Goal: Transaction & Acquisition: Purchase product/service

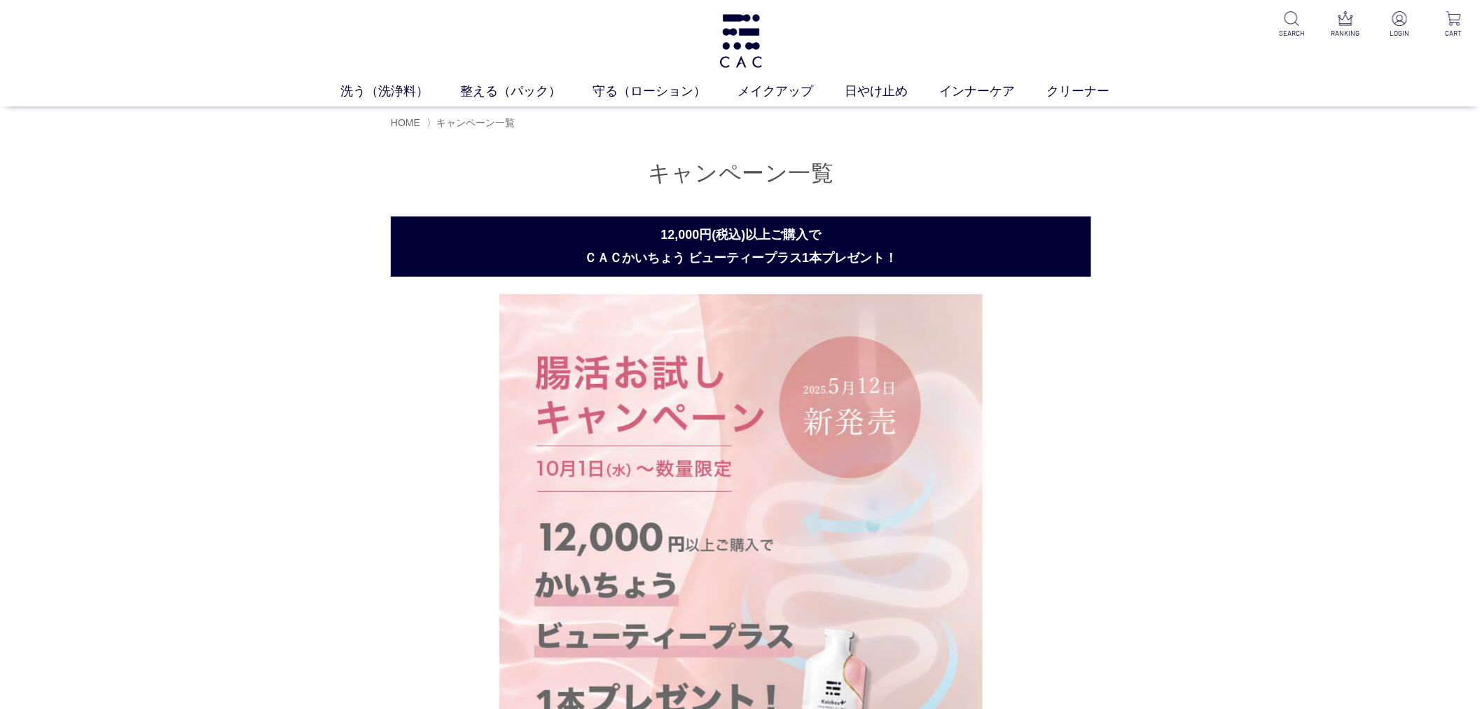
click at [663, 389] on img at bounding box center [740, 535] width 483 height 483
click at [655, 389] on img at bounding box center [740, 535] width 483 height 483
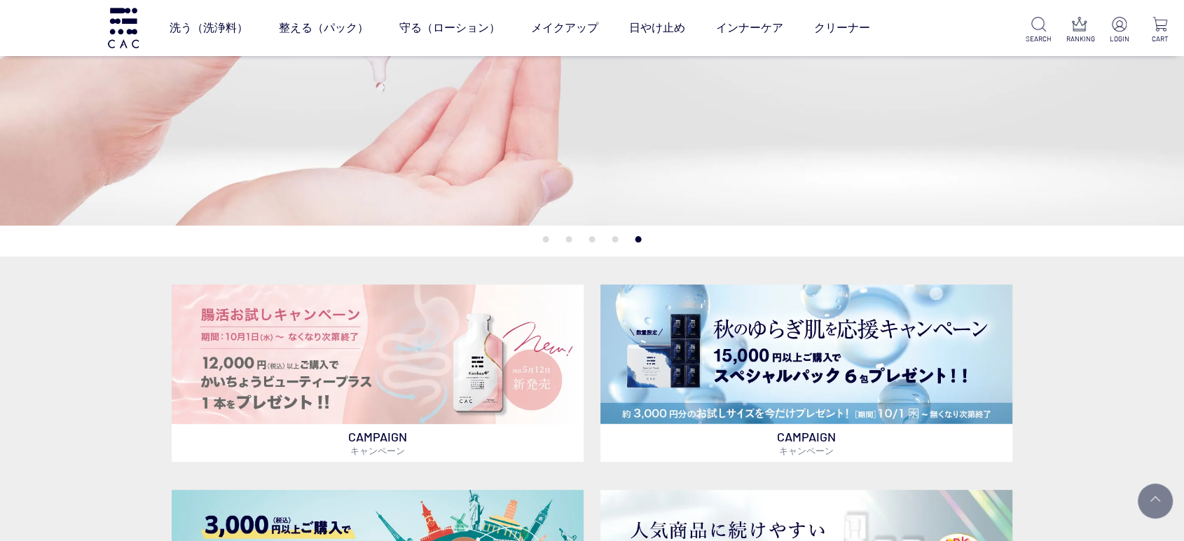
scroll to position [345, 0]
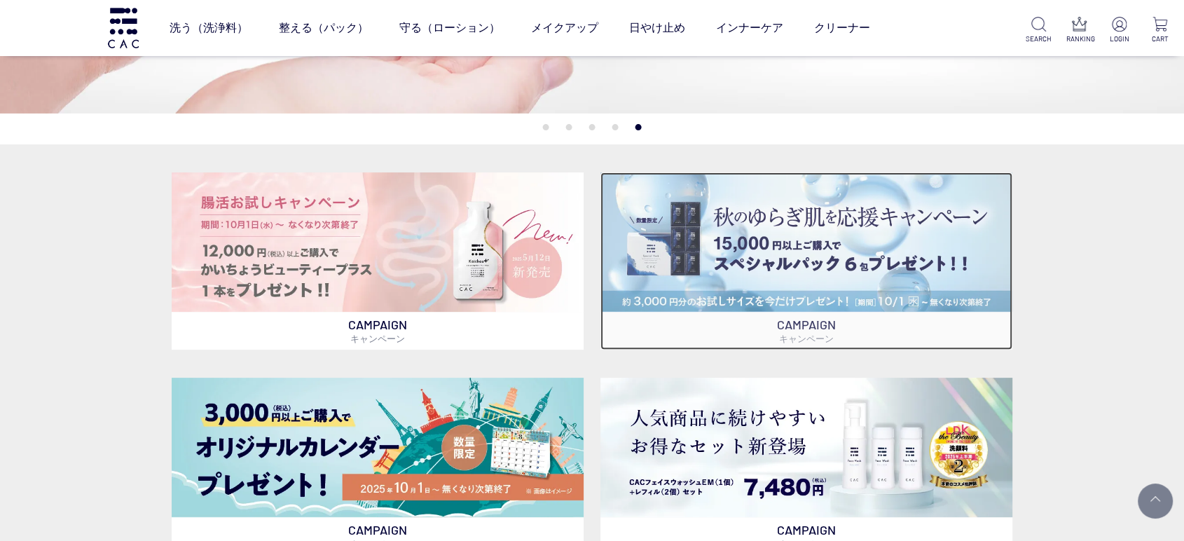
click at [747, 245] on img at bounding box center [806, 241] width 412 height 139
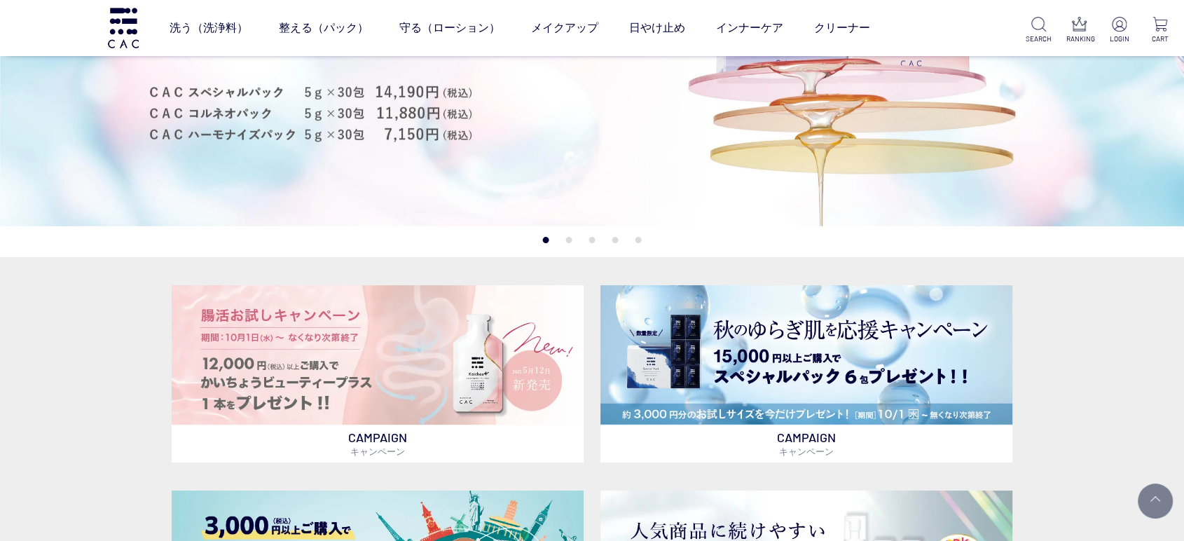
scroll to position [189, 0]
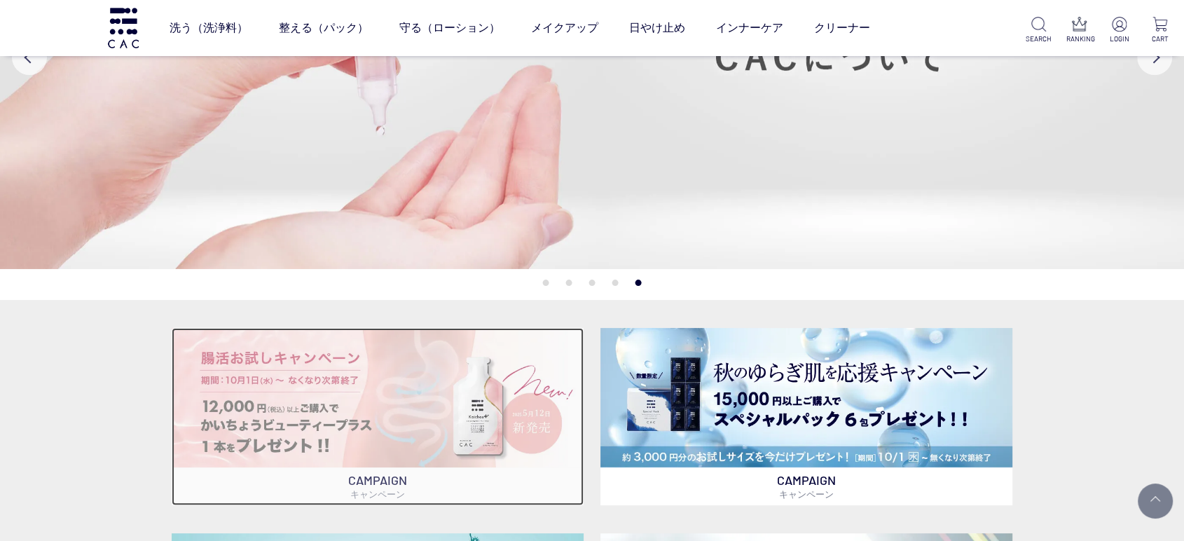
click at [317, 440] on img at bounding box center [378, 397] width 412 height 139
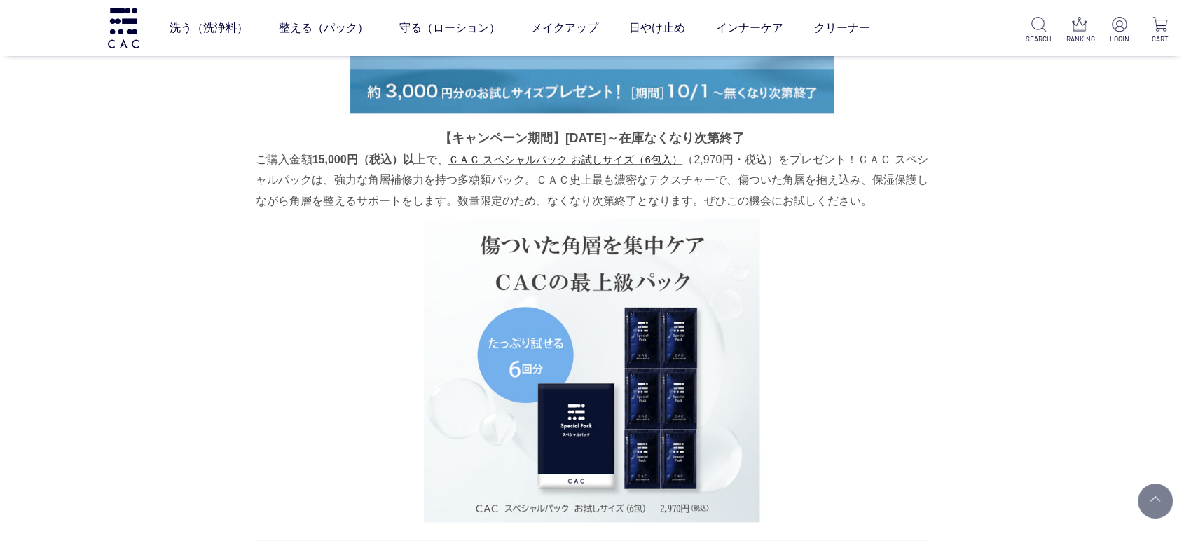
scroll to position [1522, 0]
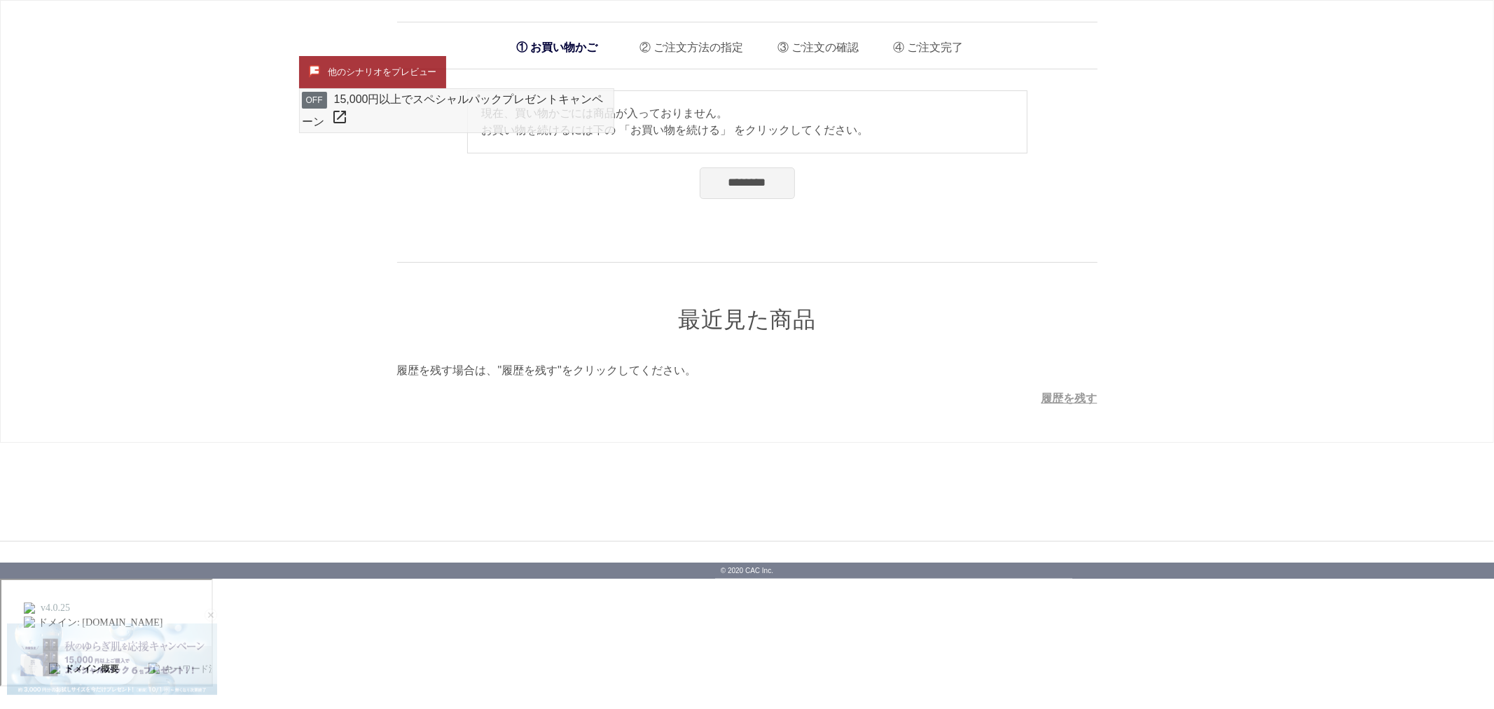
click at [1089, 348] on div "最近見た商品 最近見た商品がありません。 履歴を残す場合は、"履歴を残す"をクリックしてください。 履歴を残す" at bounding box center [747, 335] width 700 height 146
click at [28, 260] on div "お買い物かご ご注文方法の指定 ご注文の確認 ご注文完了 通信に時間がかかっています。しばらく経ってもAmazonに移動しない場合は、申し訳ございませんが他の…" at bounding box center [747, 221] width 1494 height 443
click at [415, 64] on button "他のシナリオをプレビュー" at bounding box center [372, 72] width 147 height 32
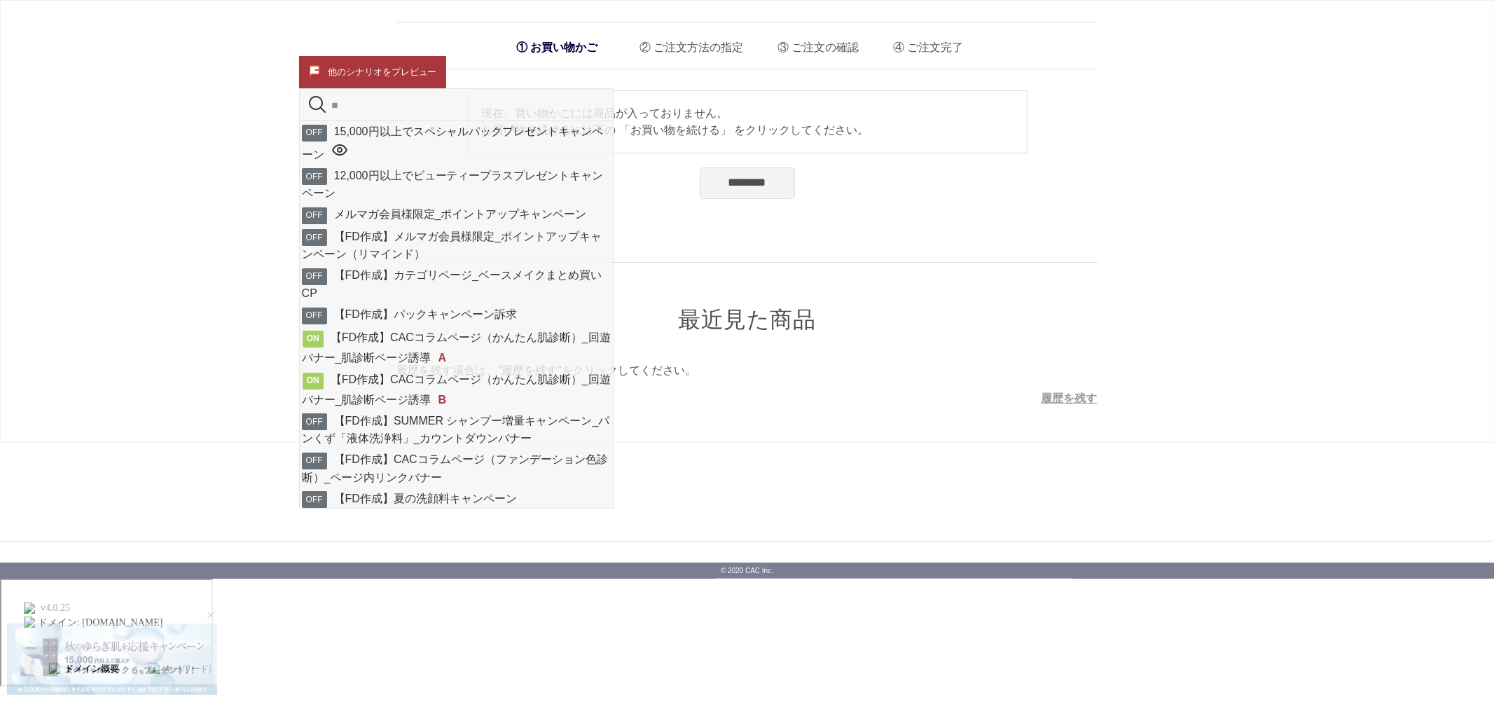
click at [94, 245] on div "お買い物かご ご注文方法の指定 ご注文の確認 ご注文完了 通信に時間がかかっています。しばらく経ってもAmazonに移動しない場合は、申し訳ございませんが他の…" at bounding box center [747, 221] width 1494 height 443
click at [316, 65] on img at bounding box center [314, 71] width 13 height 13
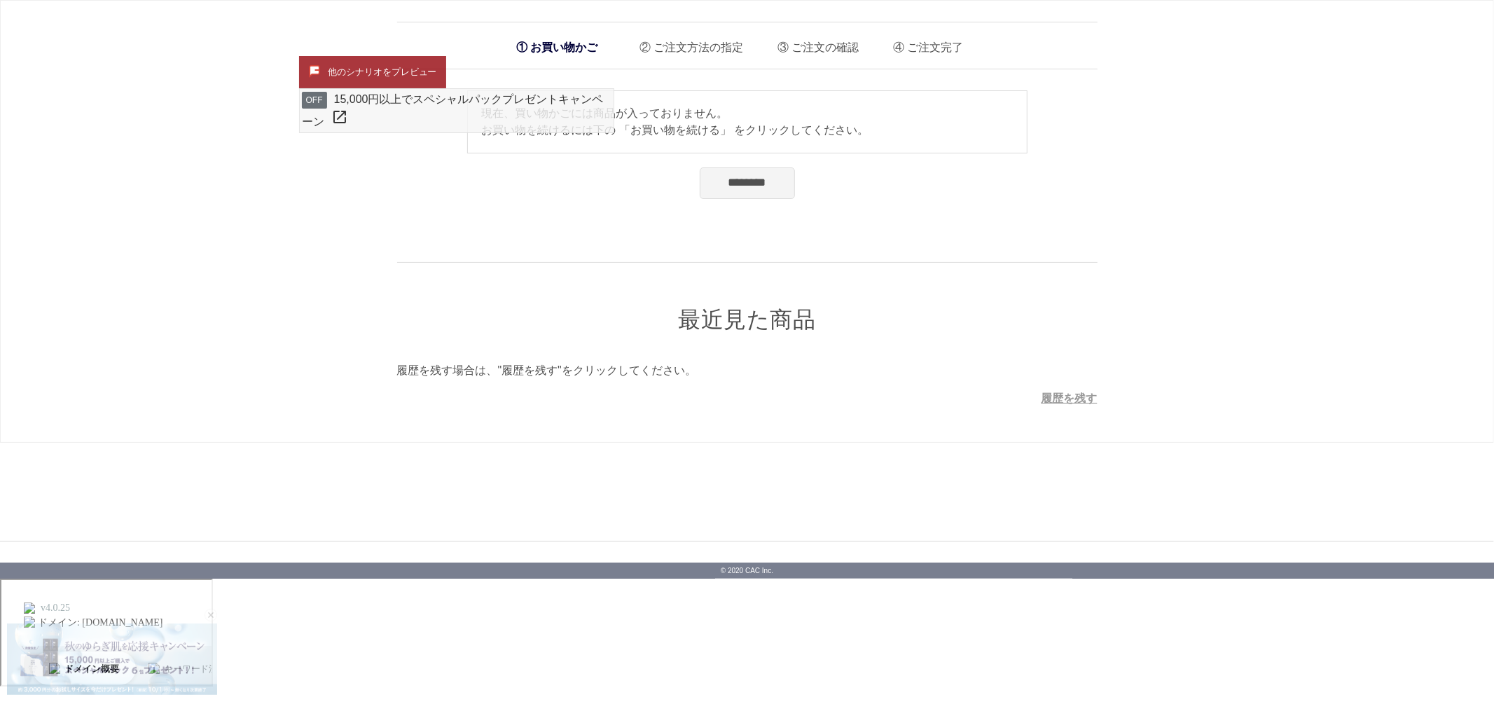
click at [381, 53] on div "お買い物かご ご注文方法の指定 ご注文の確認 ご注文完了 通信に時間がかかっています。しばらく経ってもAmazonに移動しない場合は、申し訳ございませんが他の…" at bounding box center [747, 214] width 742 height 385
click at [383, 68] on button "他のシナリオをプレビュー" at bounding box center [372, 73] width 147 height 32
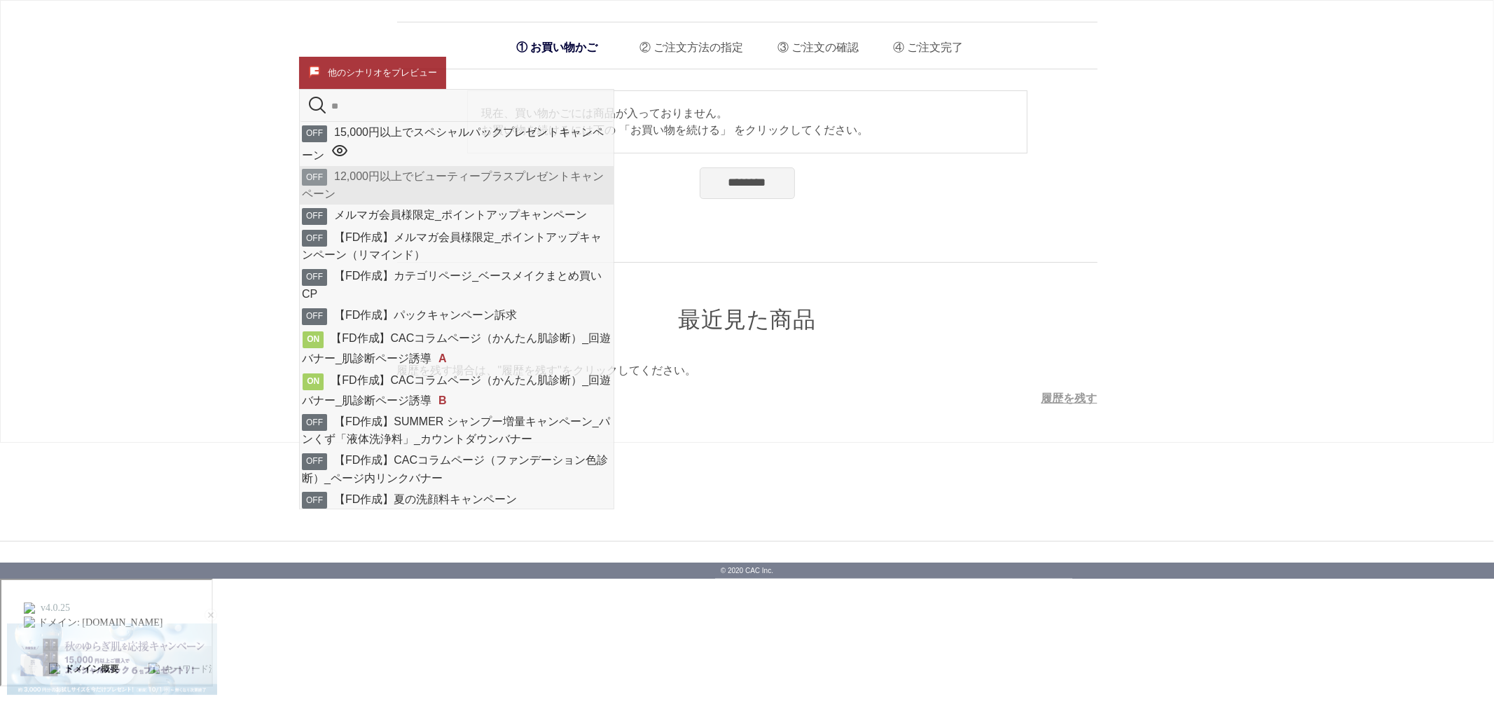
click at [383, 189] on link "OFF 12,000円以上でビューティープラスプレゼントキャンペーン" at bounding box center [457, 185] width 314 height 39
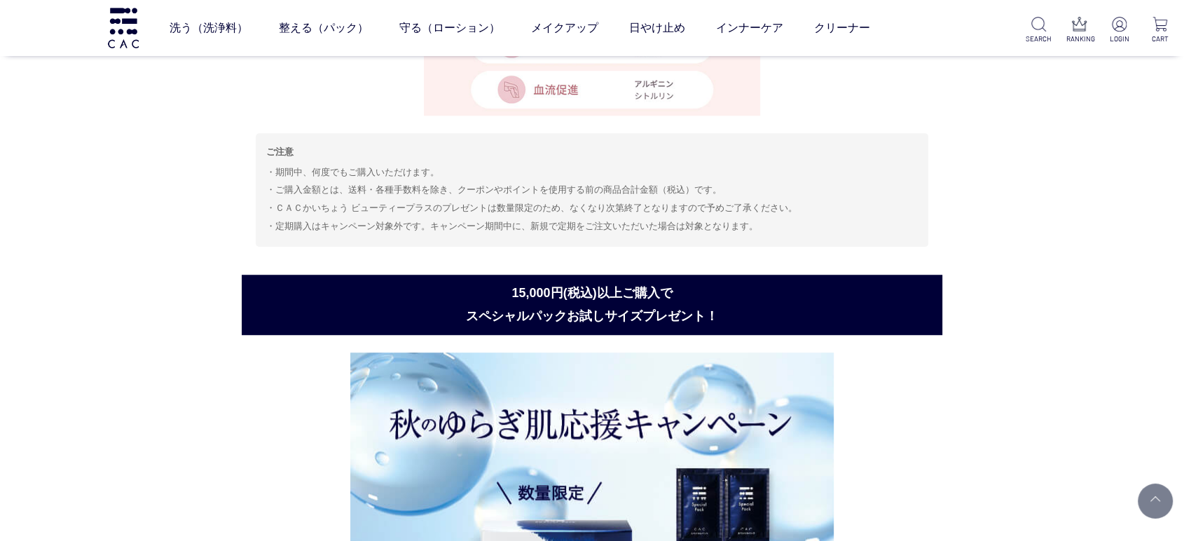
scroll to position [856, 0]
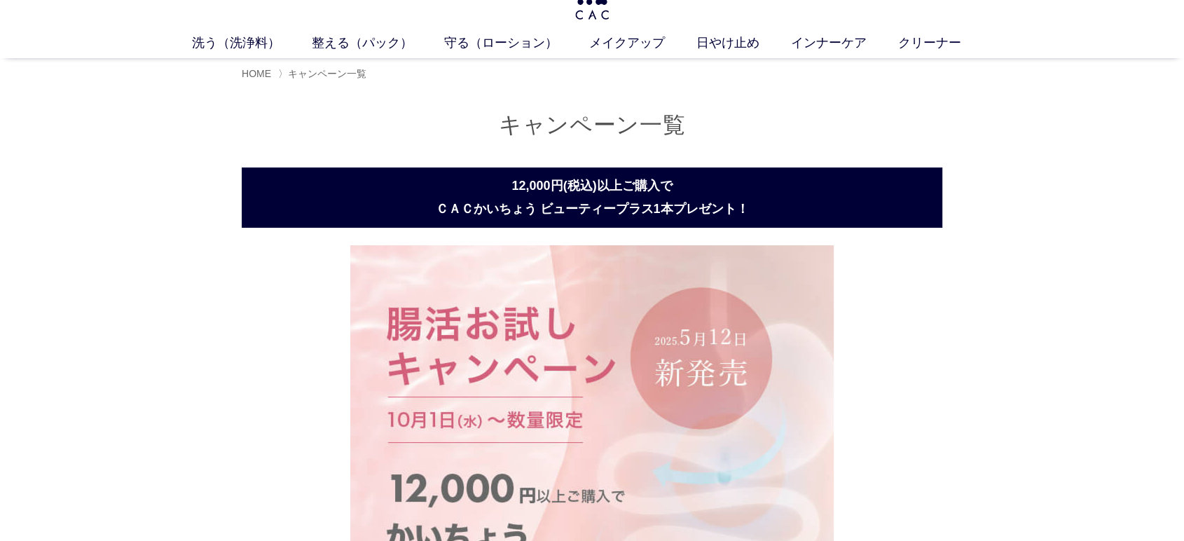
scroll to position [0, 0]
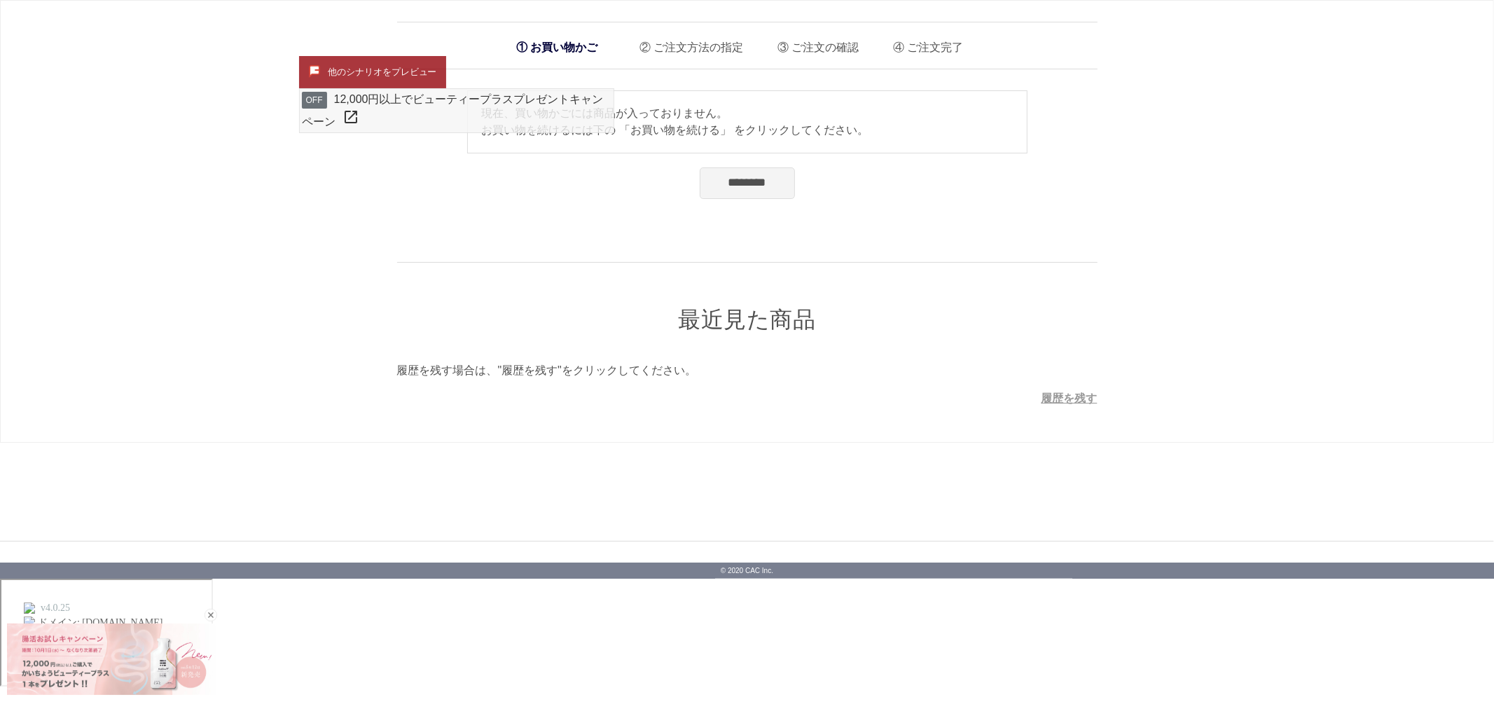
drag, startPoint x: 156, startPoint y: 652, endPoint x: 165, endPoint y: 452, distance: 199.8
click at [165, 452] on body "お買い物かご ご注文方法の指定 ご注文の確認 ご注文完了 通信に時間がかかっています。しばらく経ってもAmazonに移動しない場合は、申し訳ございませんが他の…" at bounding box center [747, 345] width 1494 height 691
click at [258, 382] on div "お買い物かご ご注文方法の指定 ご注文の確認 ご注文完了 通信に時間がかかっています。しばらく経ってもAmazonに移動しない場合は、申し訳ございませんが他の…" at bounding box center [747, 221] width 1494 height 443
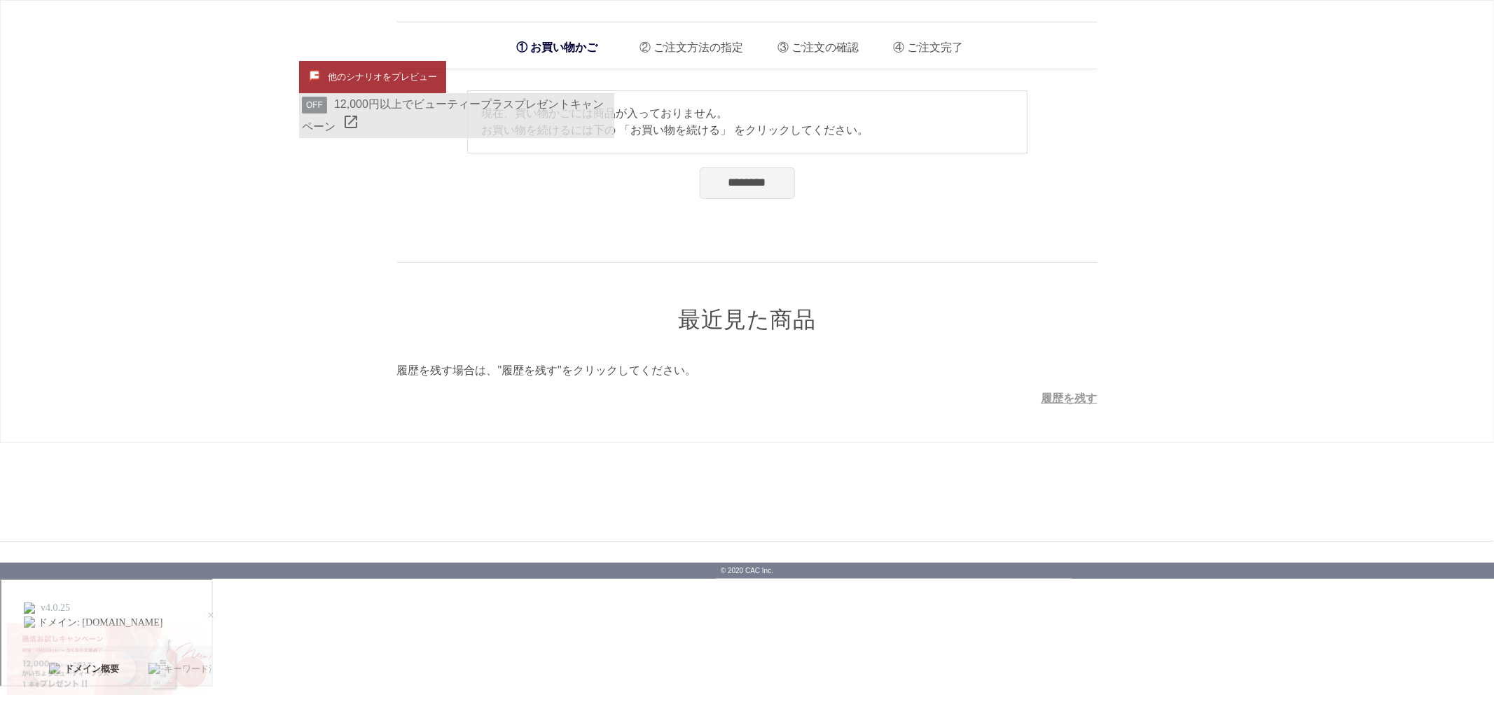
click at [313, 106] on span "OFF" at bounding box center [314, 105] width 25 height 17
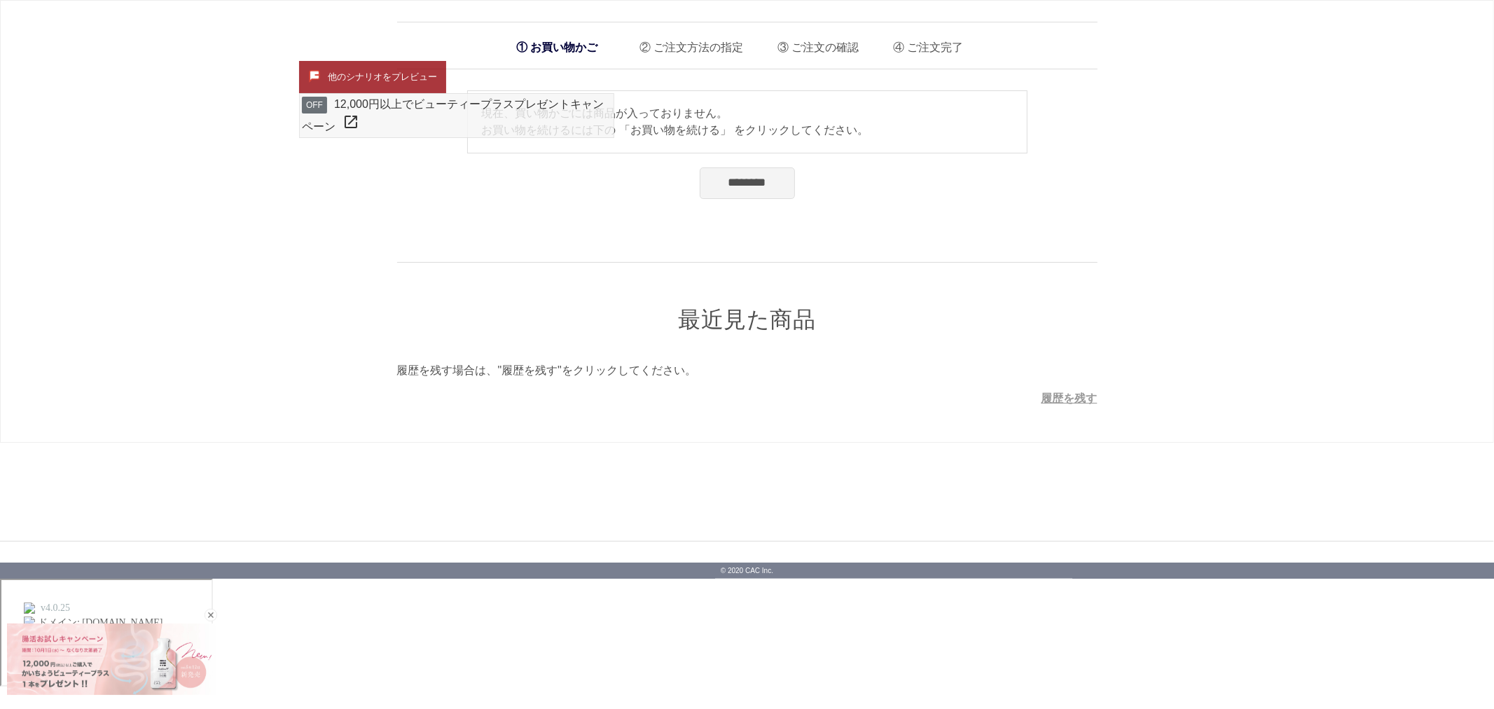
click at [380, 57] on div "お買い物かご ご注文方法の指定 ご注文の確認 ご注文完了 通信に時間がかかっています。しばらく経ってもAmazonに移動しない場合は、申し訳ございませんが他の…" at bounding box center [747, 214] width 742 height 385
click at [381, 60] on div "お買い物かご ご注文方法の指定 ご注文の確認 ご注文完了 通信に時間がかかっています。しばらく経ってもAmazonに移動しない場合は、申し訳ございませんが他の…" at bounding box center [747, 214] width 742 height 385
click at [397, 78] on button "他のシナリオをプレビュー" at bounding box center [372, 77] width 147 height 32
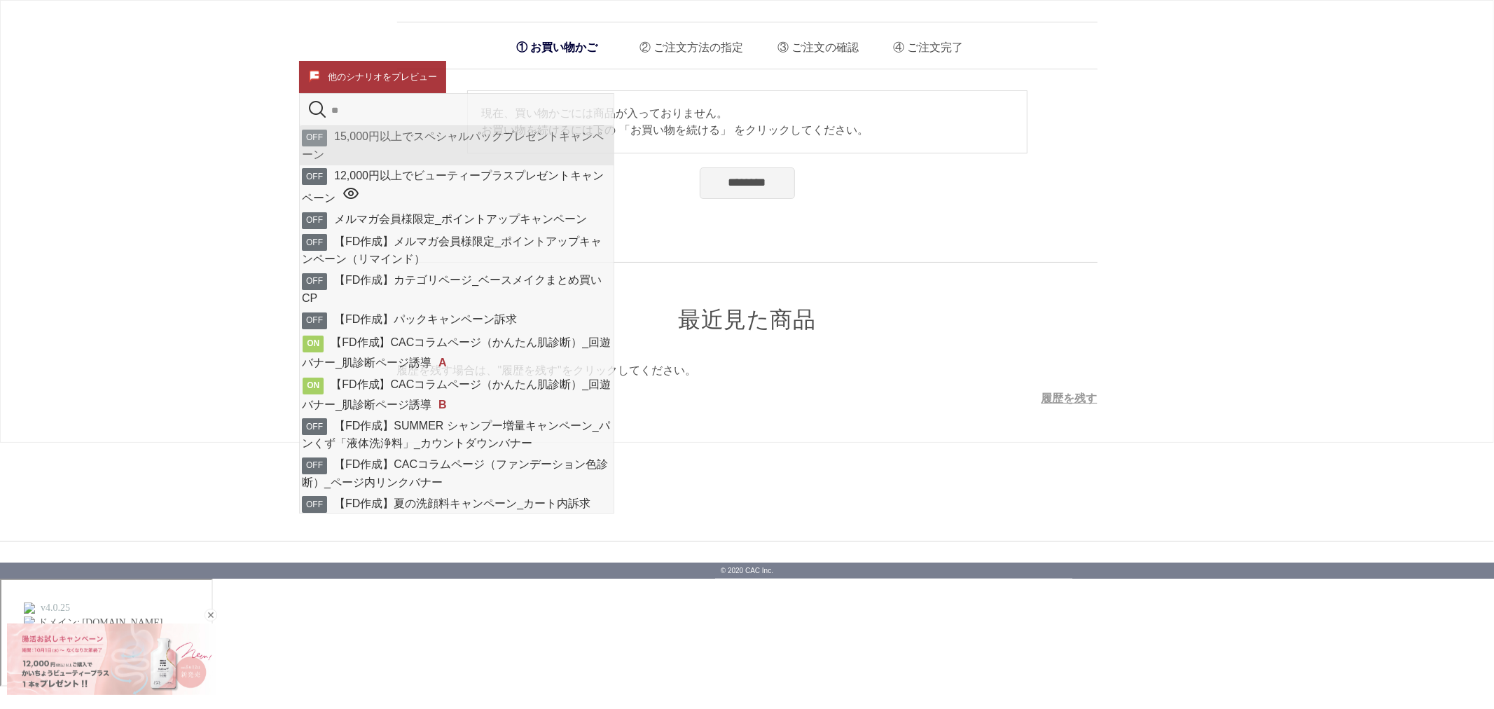
click at [397, 147] on link "OFF 15,000円以上でスペシャルパックプレゼントキャンペーン" at bounding box center [457, 145] width 314 height 39
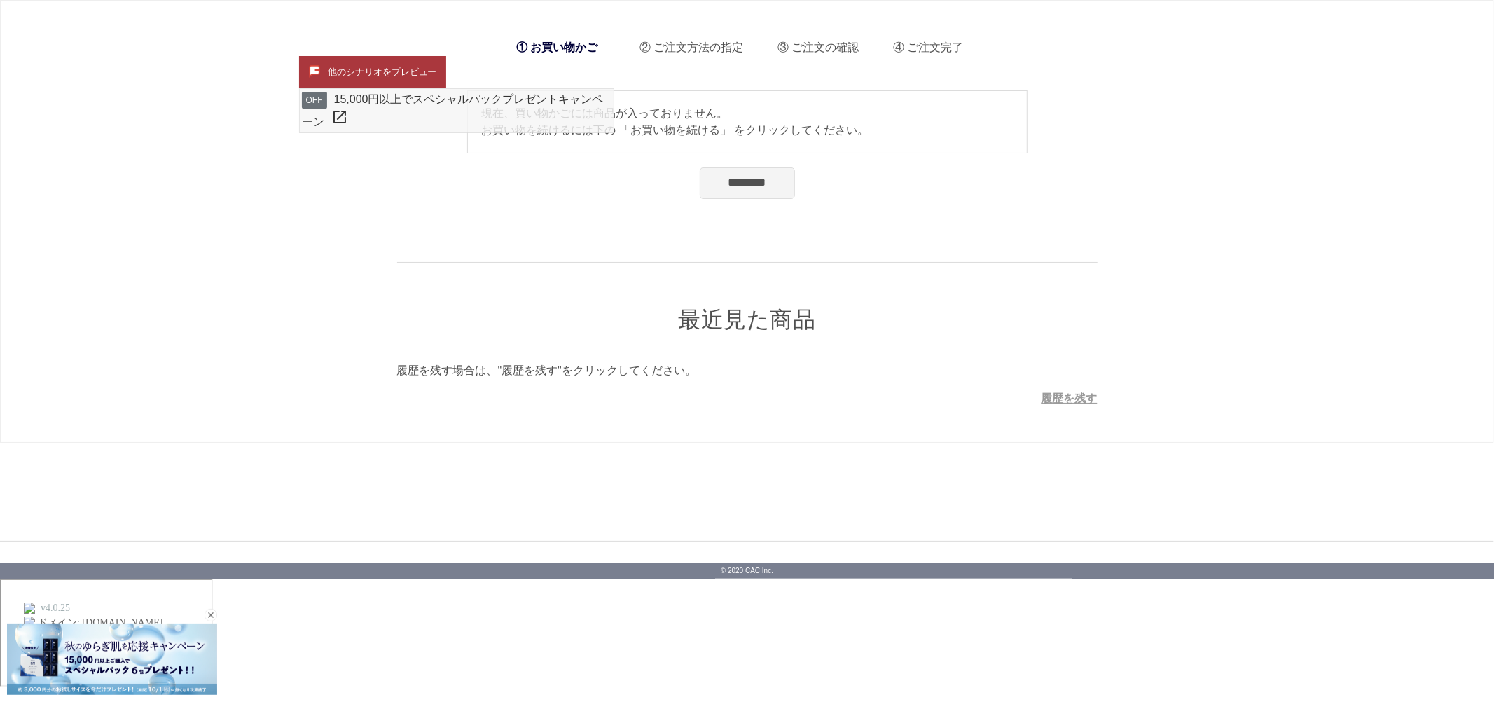
click at [263, 154] on div "お買い物かご ご注文方法の指定 ご注文の確認 ご注文完了 通信に時間がかかっています。しばらく経ってもAmazonに移動しない場合は、申し訳ございませんが他の…" at bounding box center [747, 221] width 1494 height 443
